Goal: Task Accomplishment & Management: Use online tool/utility

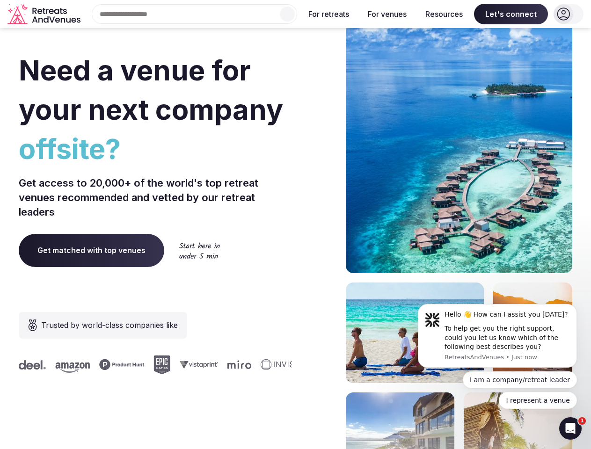
click at [295, 224] on div "Need a venue for your next company offsite? Get access to 20,000+ of the world'…" at bounding box center [295, 279] width 553 height 563
click at [195, 14] on div "Search Popular Destinations [GEOGRAPHIC_DATA], [GEOGRAPHIC_DATA] [GEOGRAPHIC_DA…" at bounding box center [190, 14] width 213 height 20
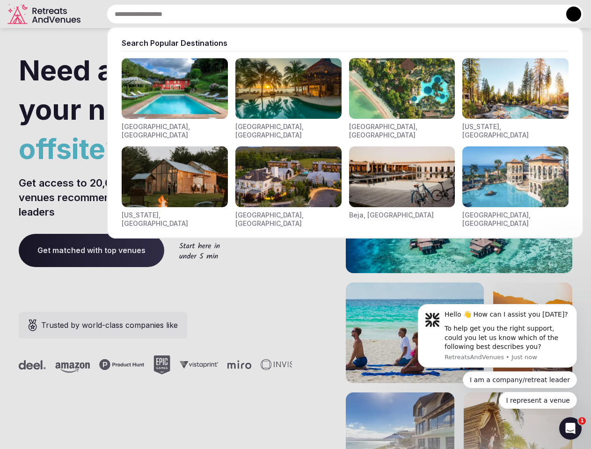
click at [287, 14] on input "text" at bounding box center [345, 14] width 476 height 20
click at [329, 14] on input "text" at bounding box center [345, 14] width 476 height 20
click at [387, 14] on input "text" at bounding box center [345, 14] width 476 height 20
click at [444, 14] on input "text" at bounding box center [345, 14] width 476 height 20
click at [511, 14] on input "text" at bounding box center [345, 14] width 476 height 20
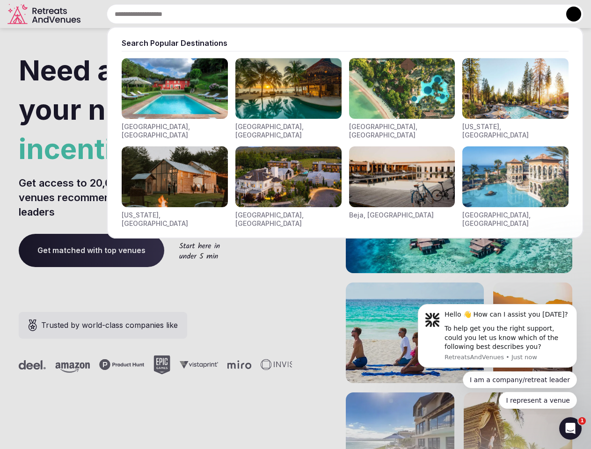
click at [568, 14] on button at bounding box center [573, 14] width 15 height 15
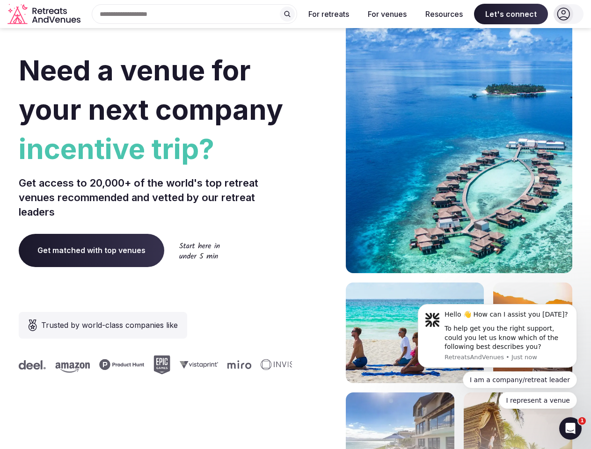
click at [497, 336] on div "To help get you the right support, could you let us know which of the following…" at bounding box center [506, 338] width 125 height 28
click at [578, 307] on section "Need a venue for your next company incentive trip? Get access to 20,000+ of the…" at bounding box center [295, 279] width 591 height 563
